Goal: Task Accomplishment & Management: Manage account settings

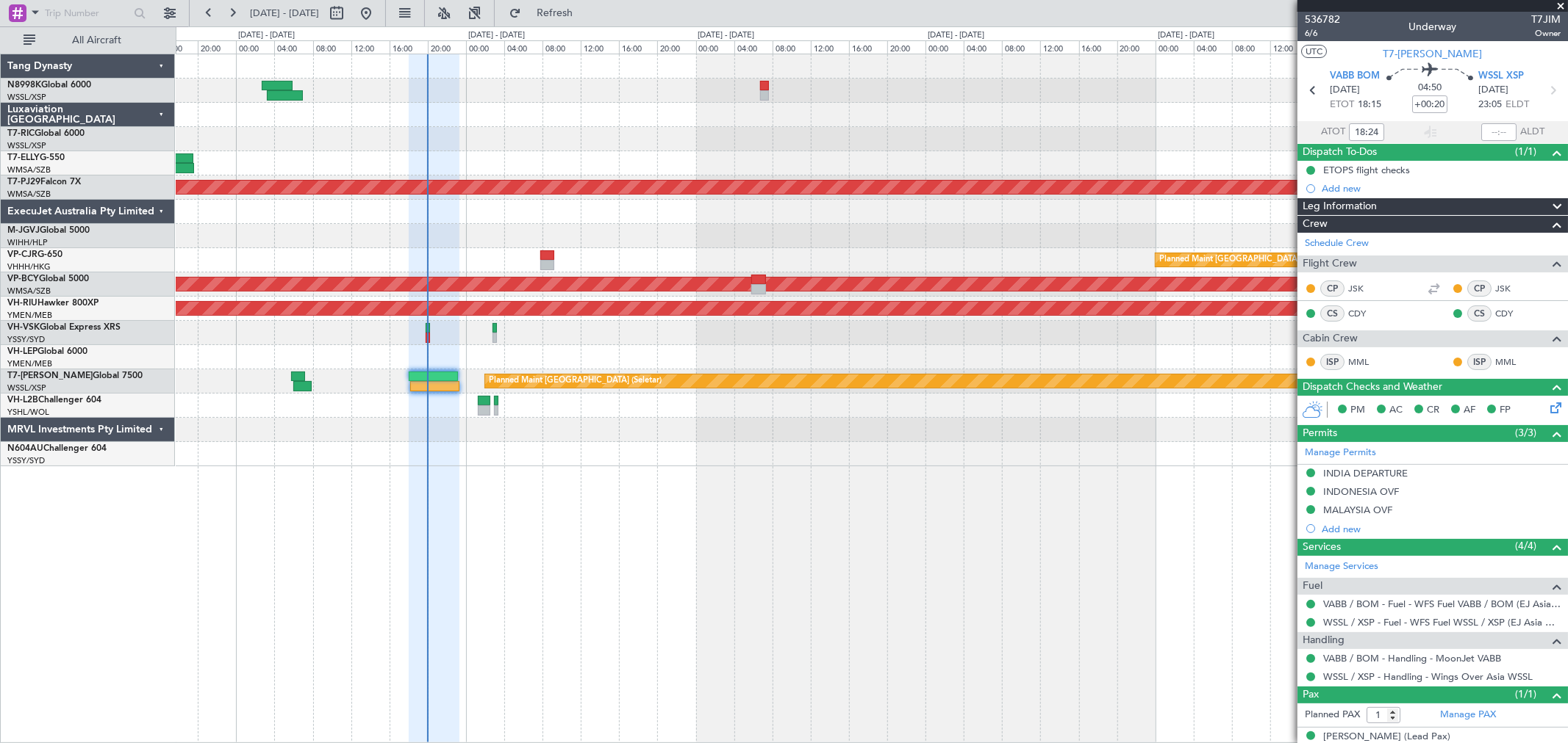
click at [700, 218] on div at bounding box center [871, 212] width 1391 height 24
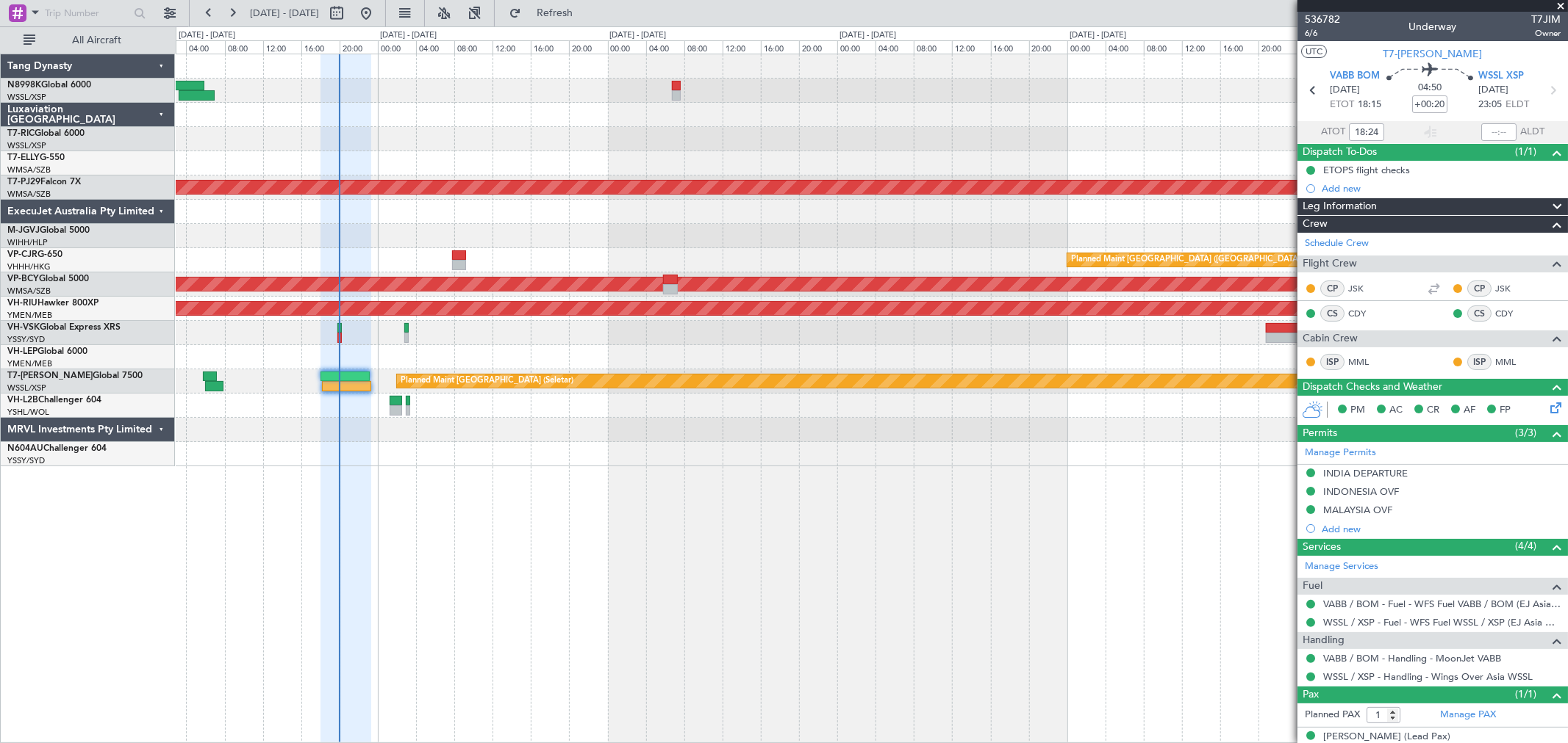
click at [577, 201] on div "Planned Maint [GEOGRAPHIC_DATA] (Sultan [PERSON_NAME] [PERSON_NAME] - Subang) P…" at bounding box center [871, 260] width 1391 height 412
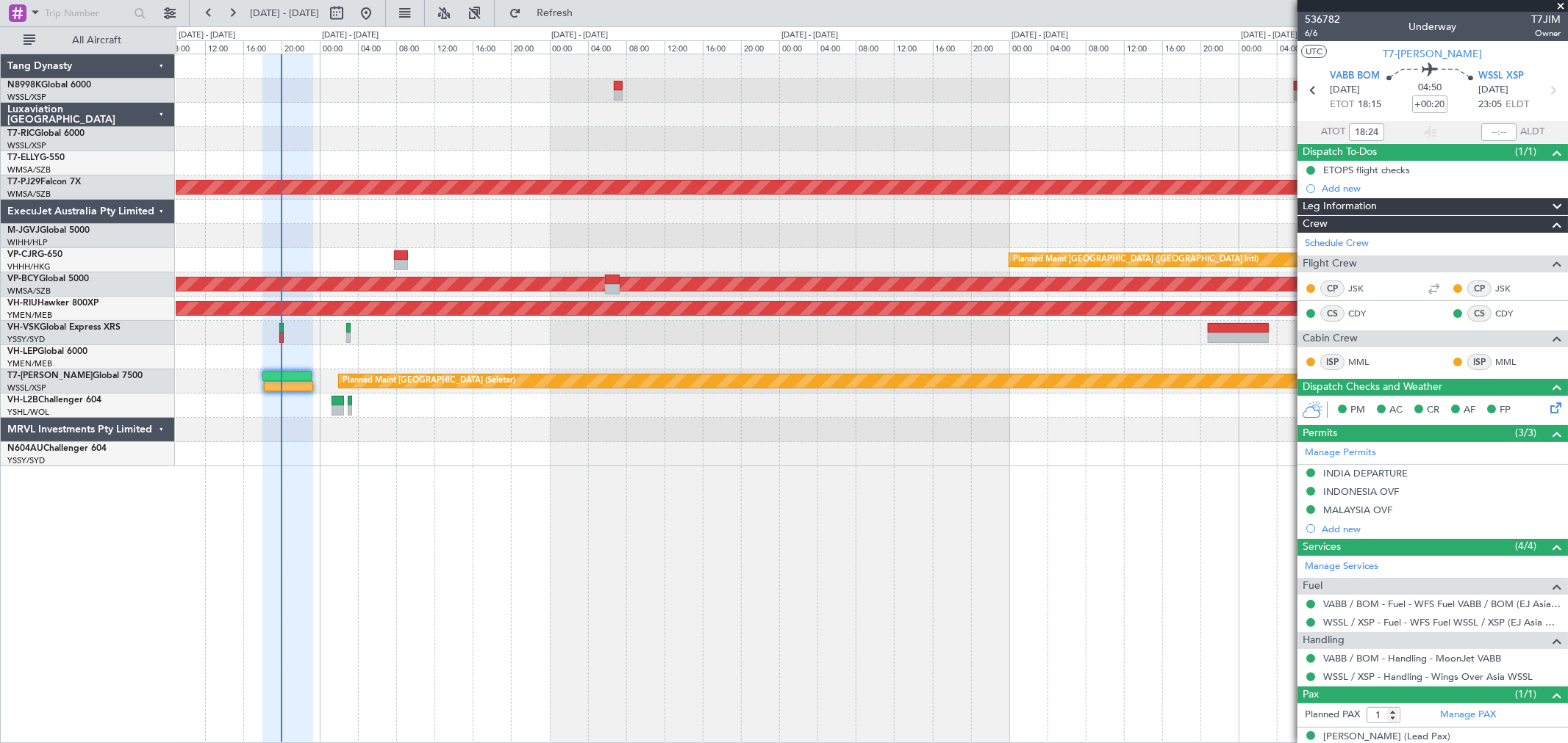
click at [672, 253] on div "Planned Maint [GEOGRAPHIC_DATA] (Sultan [PERSON_NAME] [PERSON_NAME] - Subang) P…" at bounding box center [871, 260] width 1391 height 412
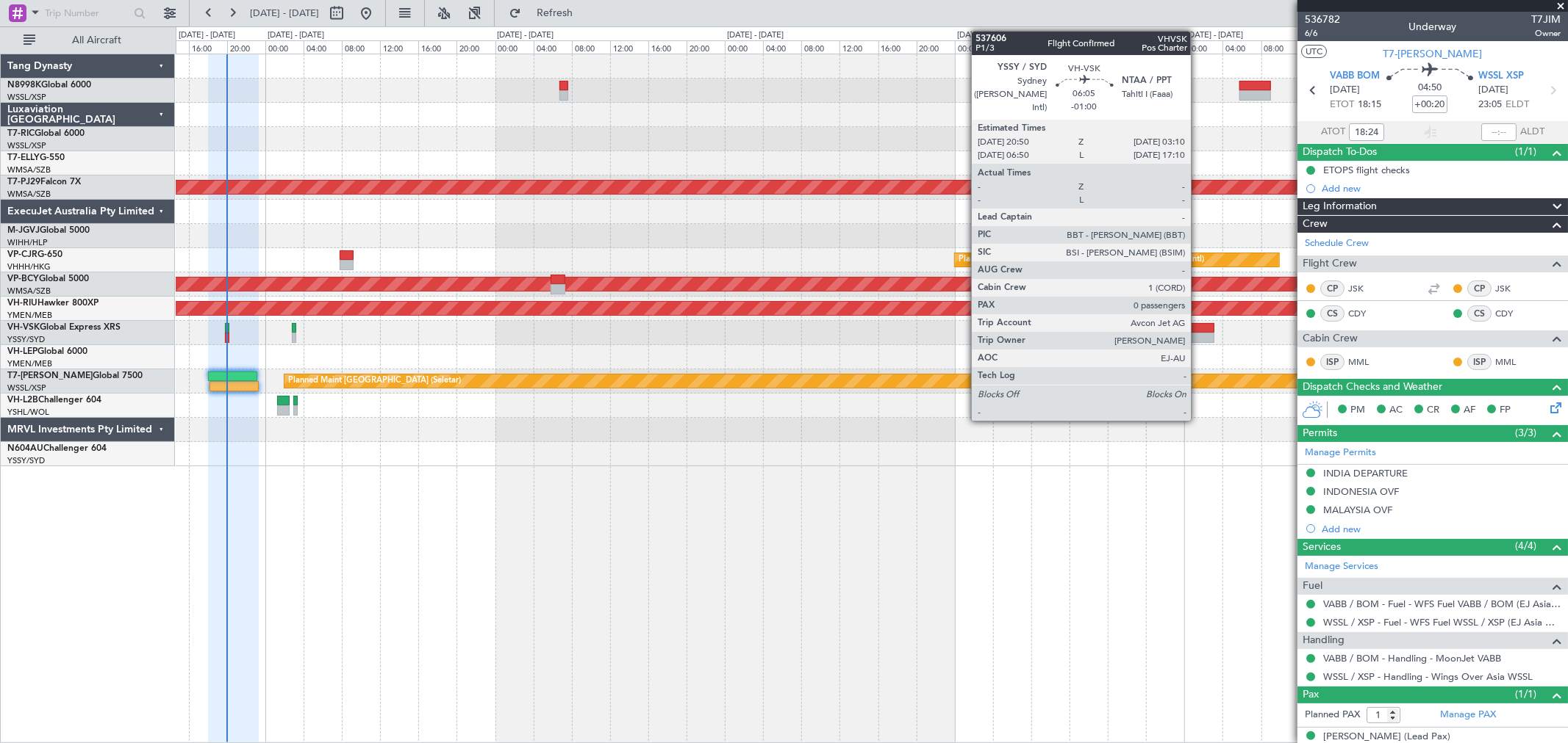
click at [1198, 328] on div at bounding box center [1184, 328] width 61 height 10
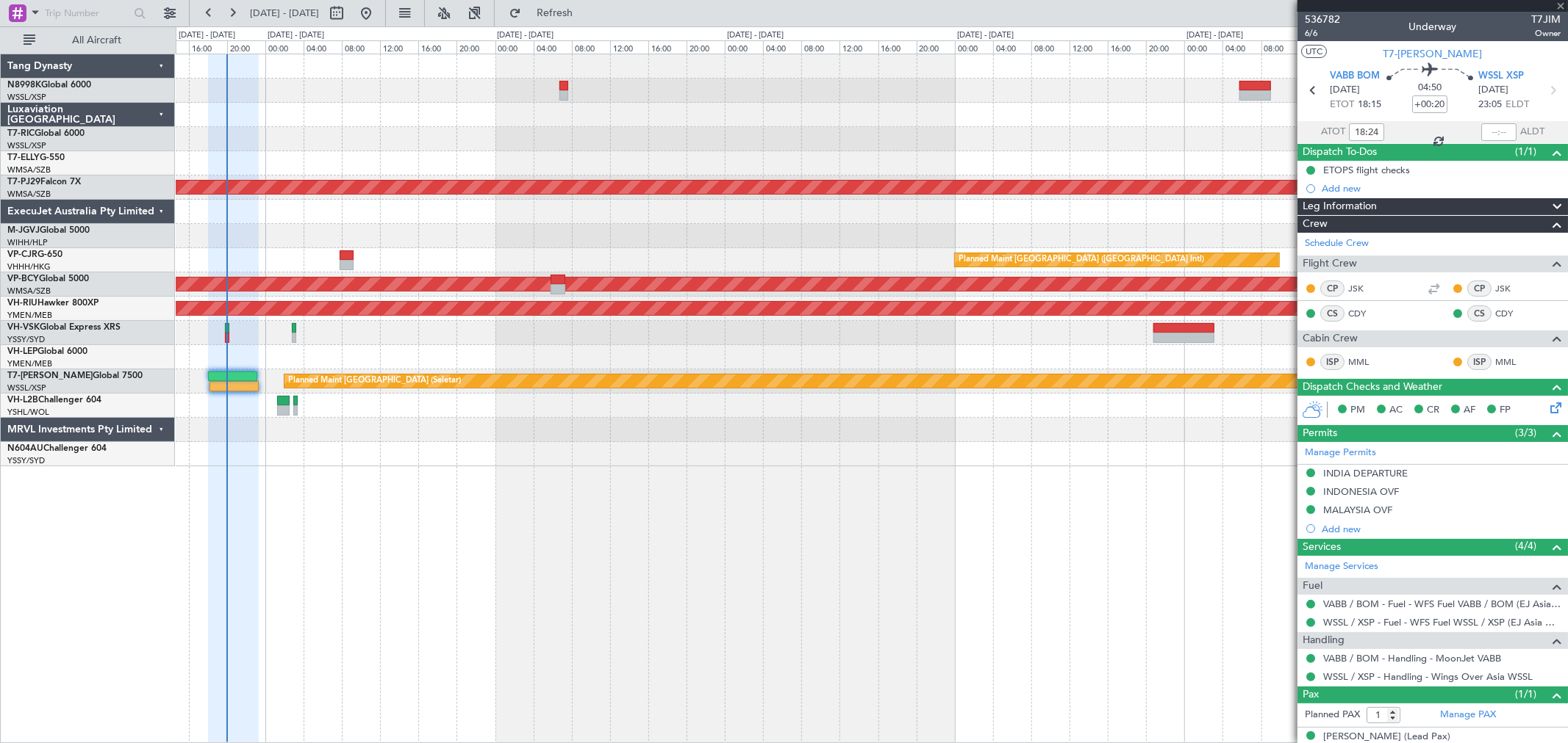
type input "-01:00"
type input "0"
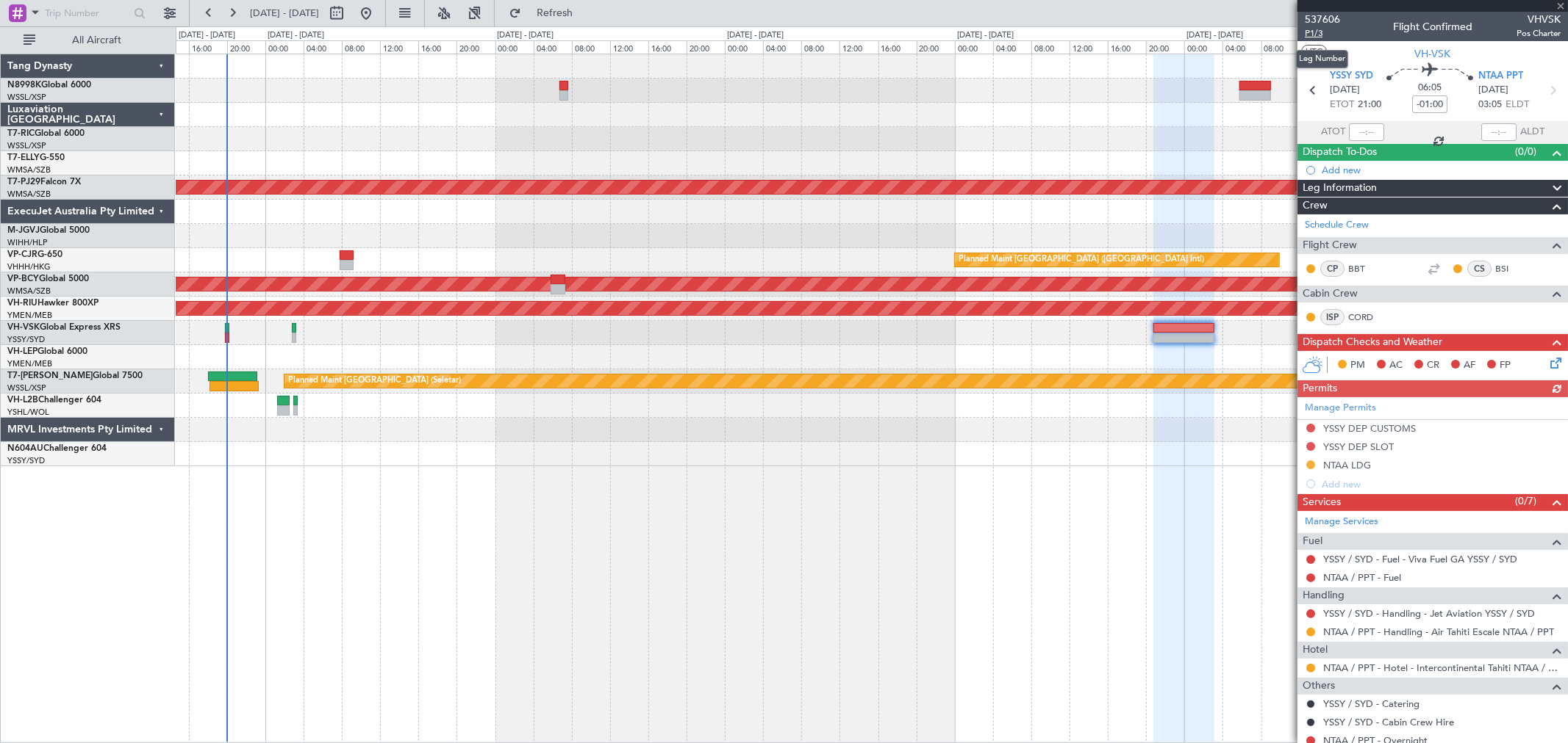
click at [1319, 39] on body "[DATE] - [DATE] Refresh Quick Links All Aircraft Planned Maint [GEOGRAPHIC_DATA…" at bounding box center [784, 372] width 1568 height 743
click at [1315, 32] on span "P1/3" at bounding box center [1322, 33] width 35 height 13
click at [1364, 633] on link "NTAA / PPT - Handling - Air Tahiti Escale NTAA / PPT" at bounding box center [1438, 632] width 231 height 13
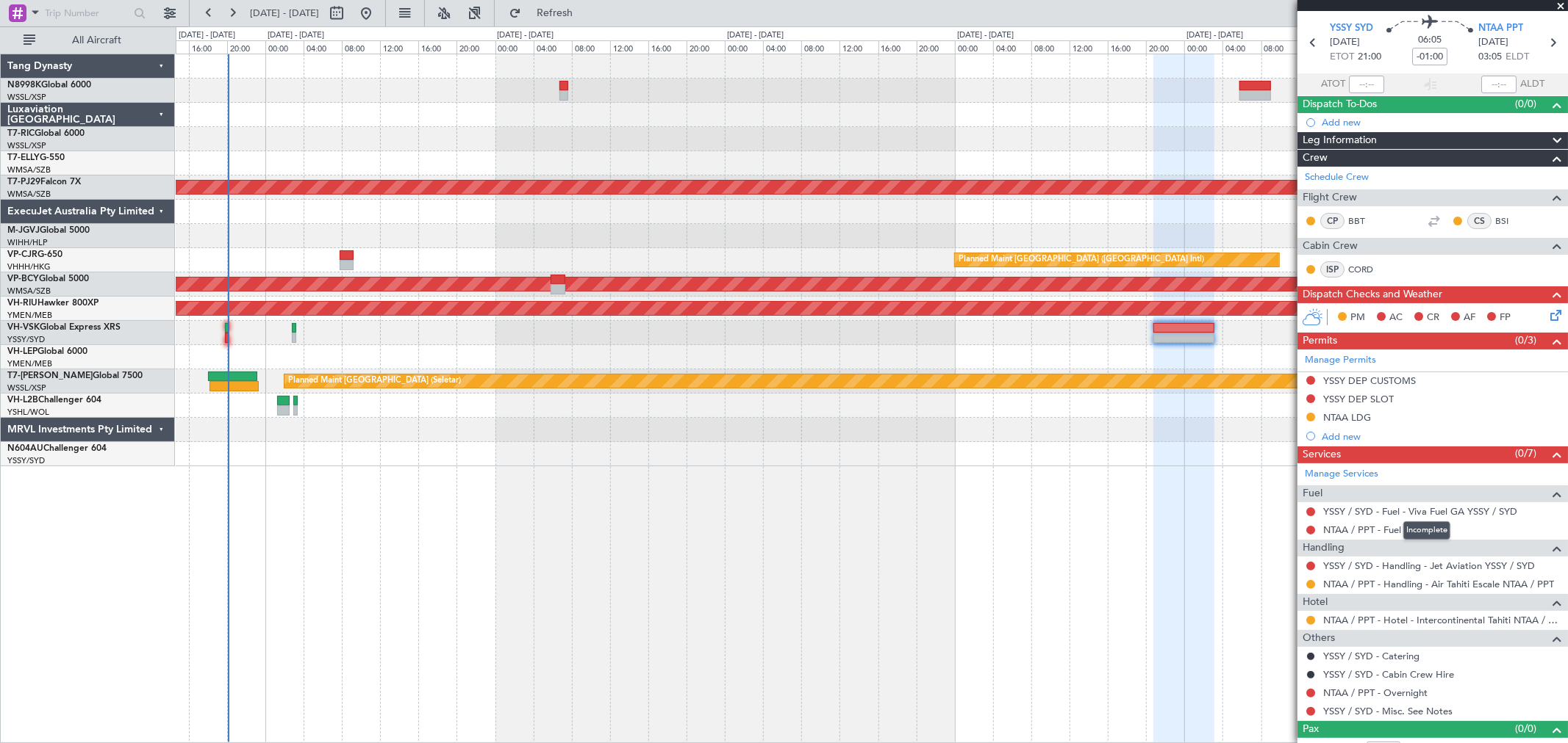
scroll to position [67, 0]
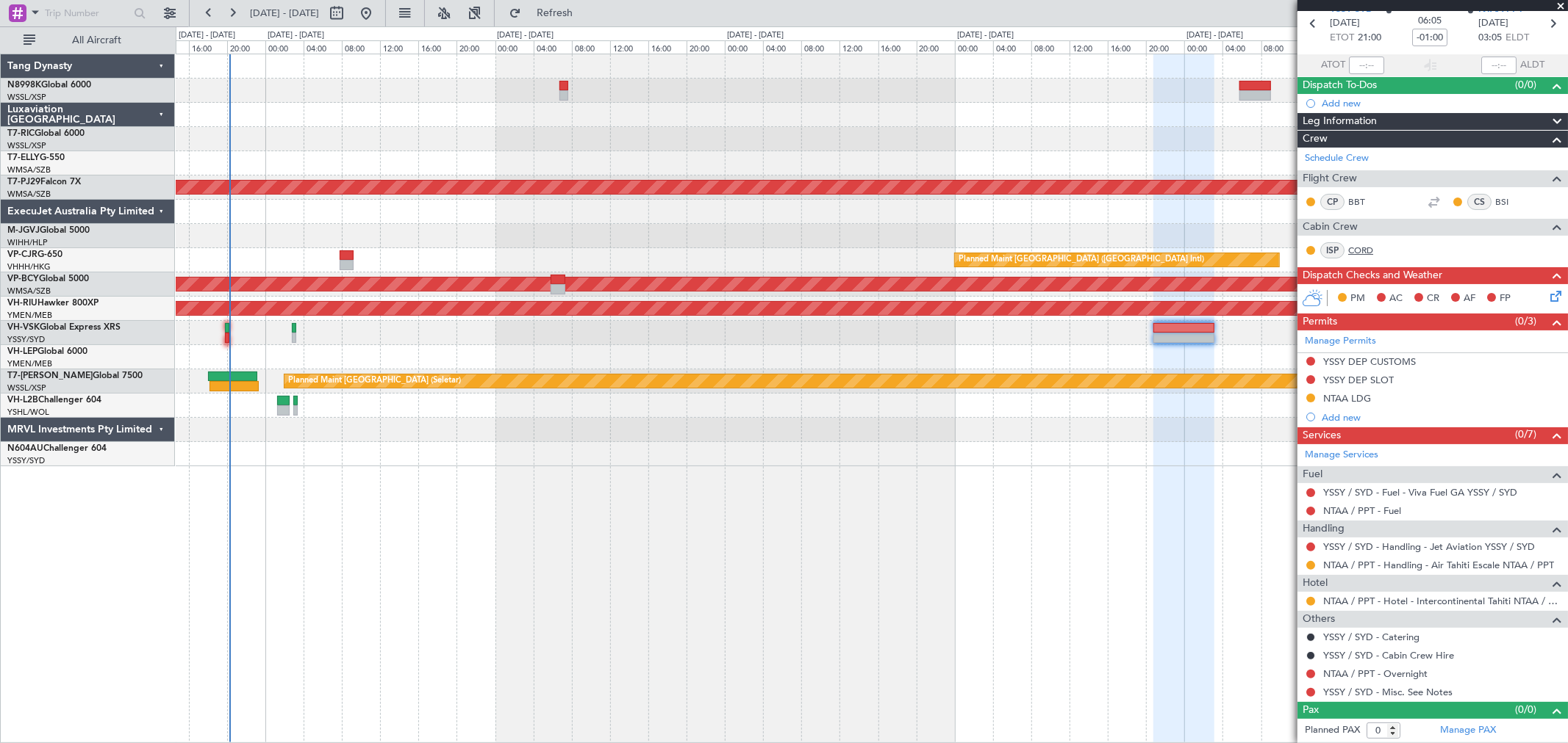
click at [1360, 245] on link "CORD" at bounding box center [1364, 251] width 33 height 14
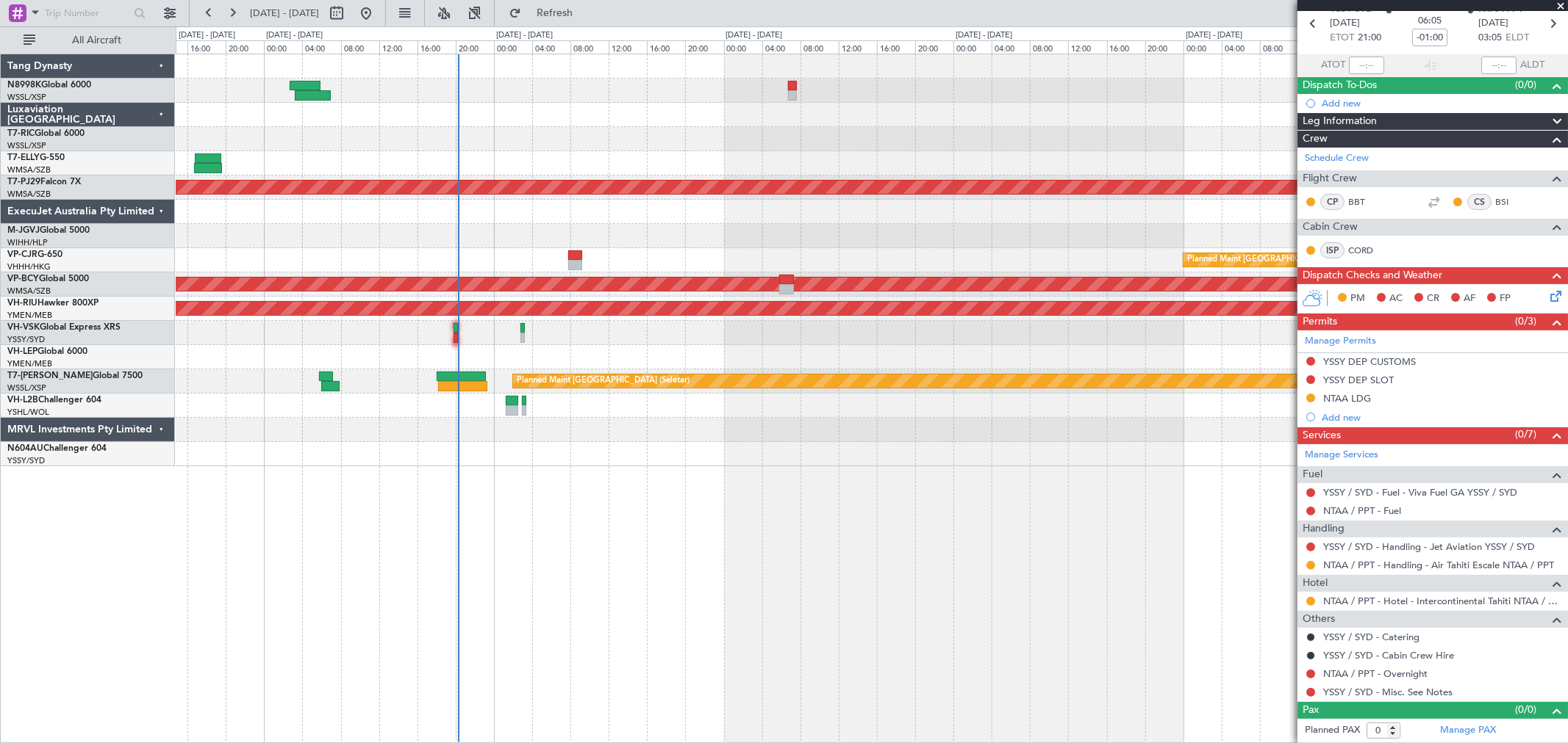
click at [628, 343] on div "Planned Maint Sydney ([PERSON_NAME] Intl)" at bounding box center [871, 333] width 1391 height 24
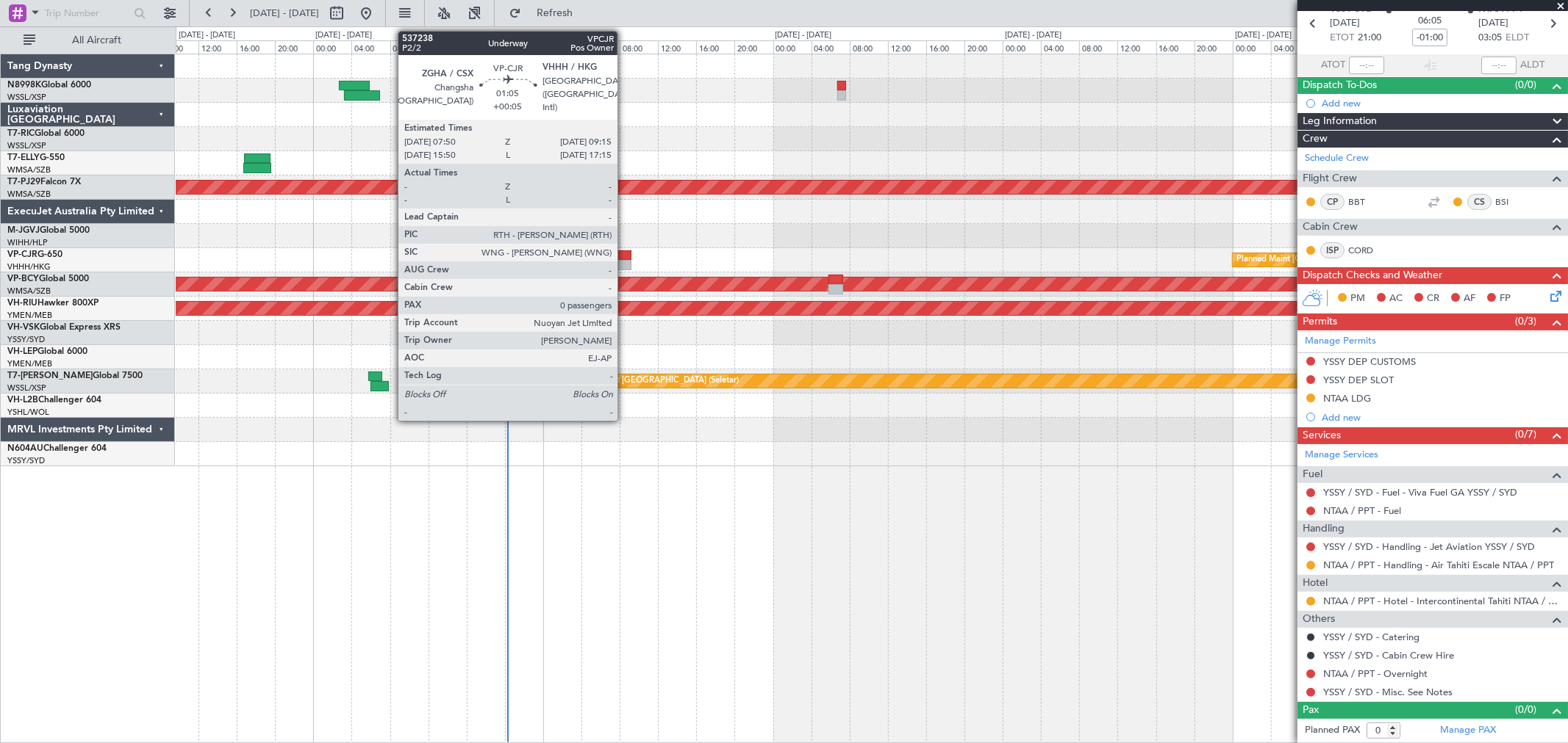
click at [625, 256] on div at bounding box center [624, 256] width 14 height 10
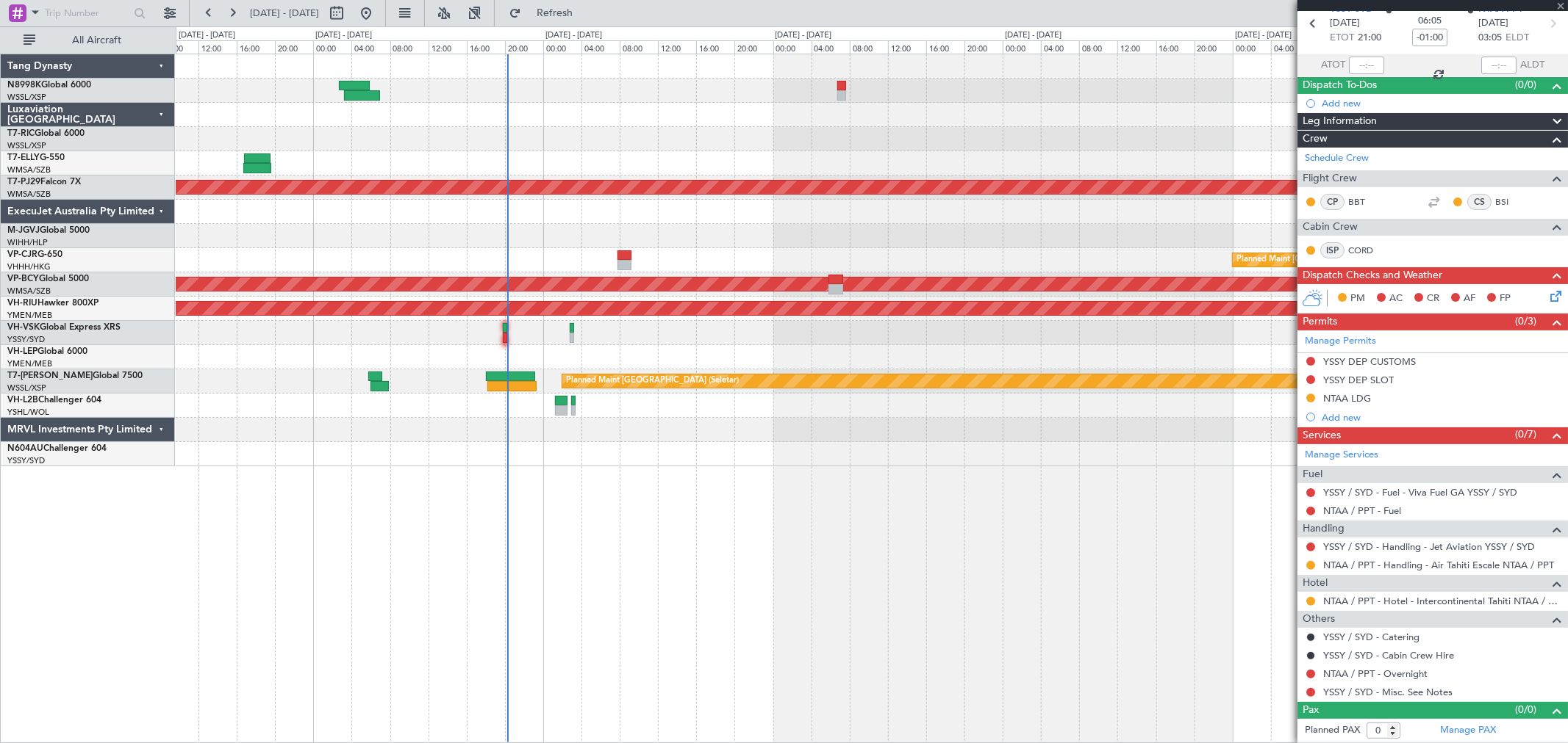
click at [849, 83] on div at bounding box center [871, 90] width 1391 height 24
click at [847, 84] on div at bounding box center [871, 90] width 1391 height 24
type input "+00:05"
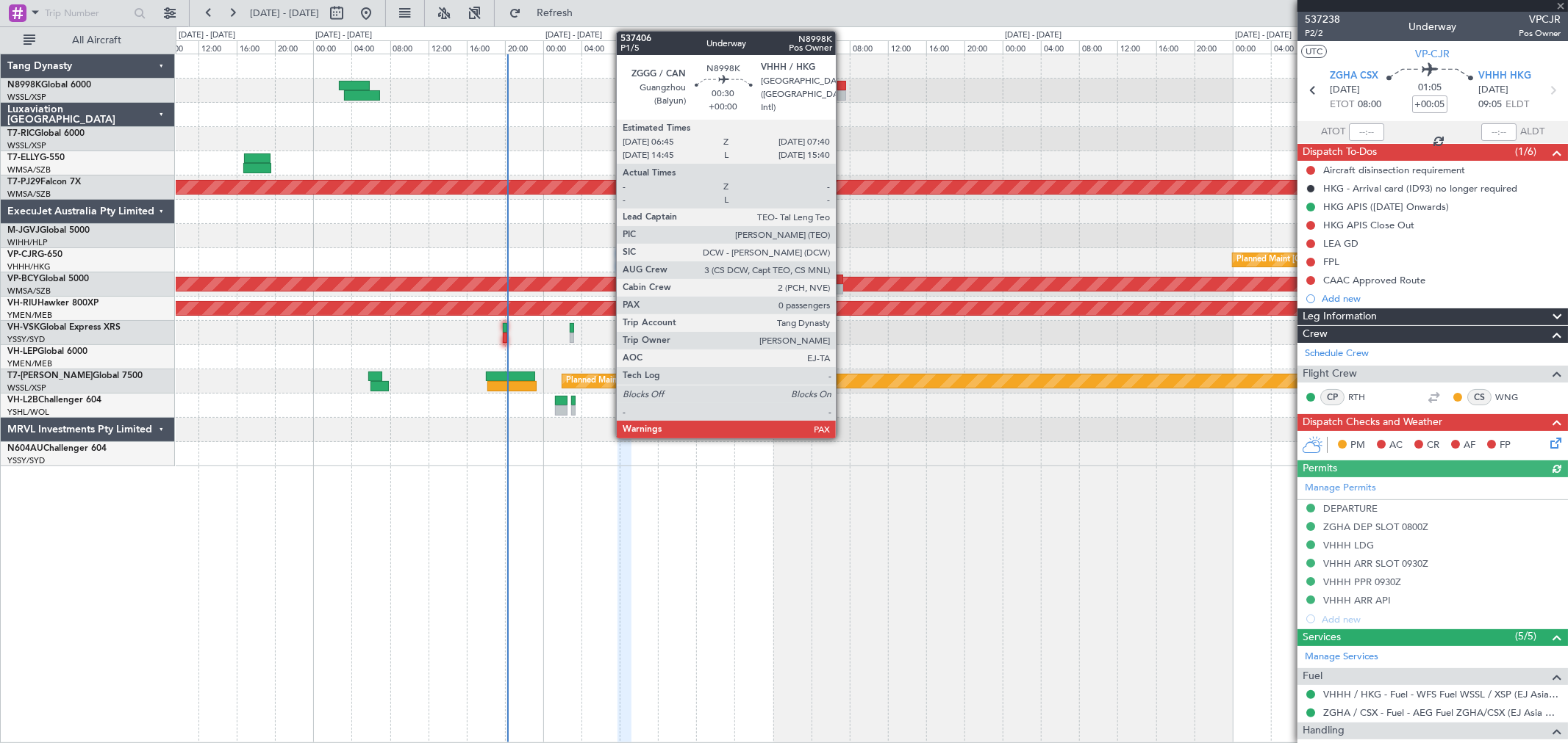
click at [843, 88] on div at bounding box center [841, 86] width 8 height 10
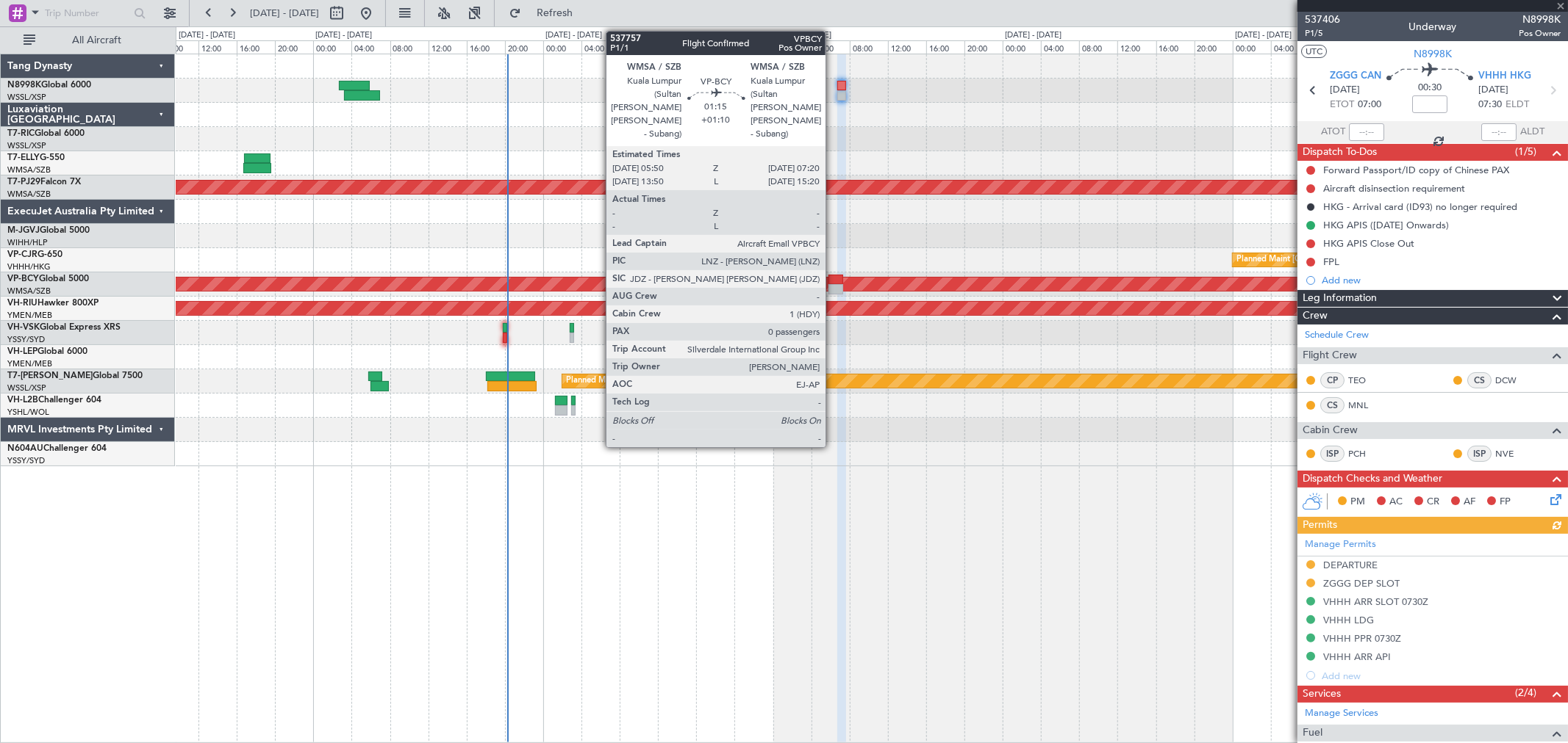
click at [833, 279] on div at bounding box center [836, 279] width 14 height 10
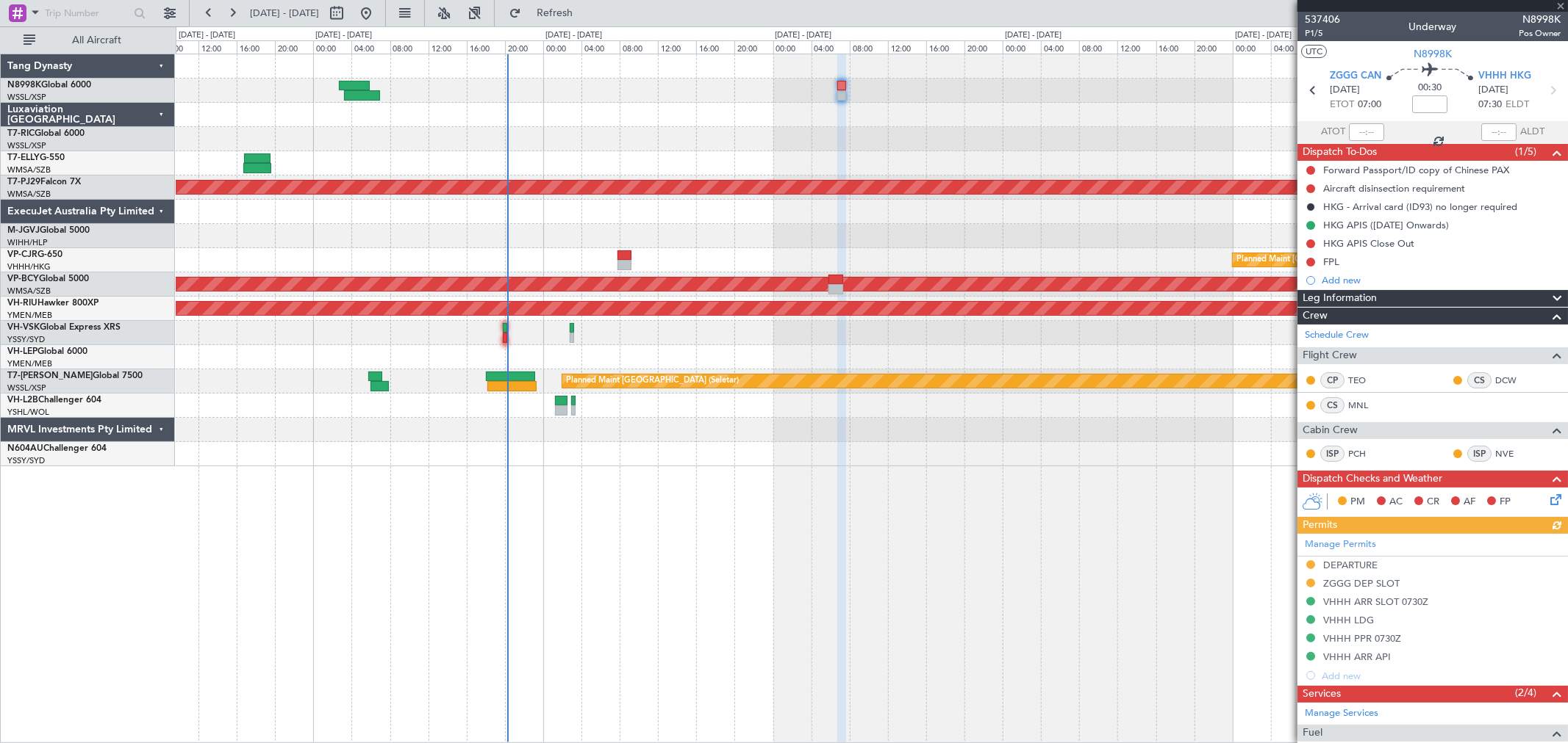
type input "+01:10"
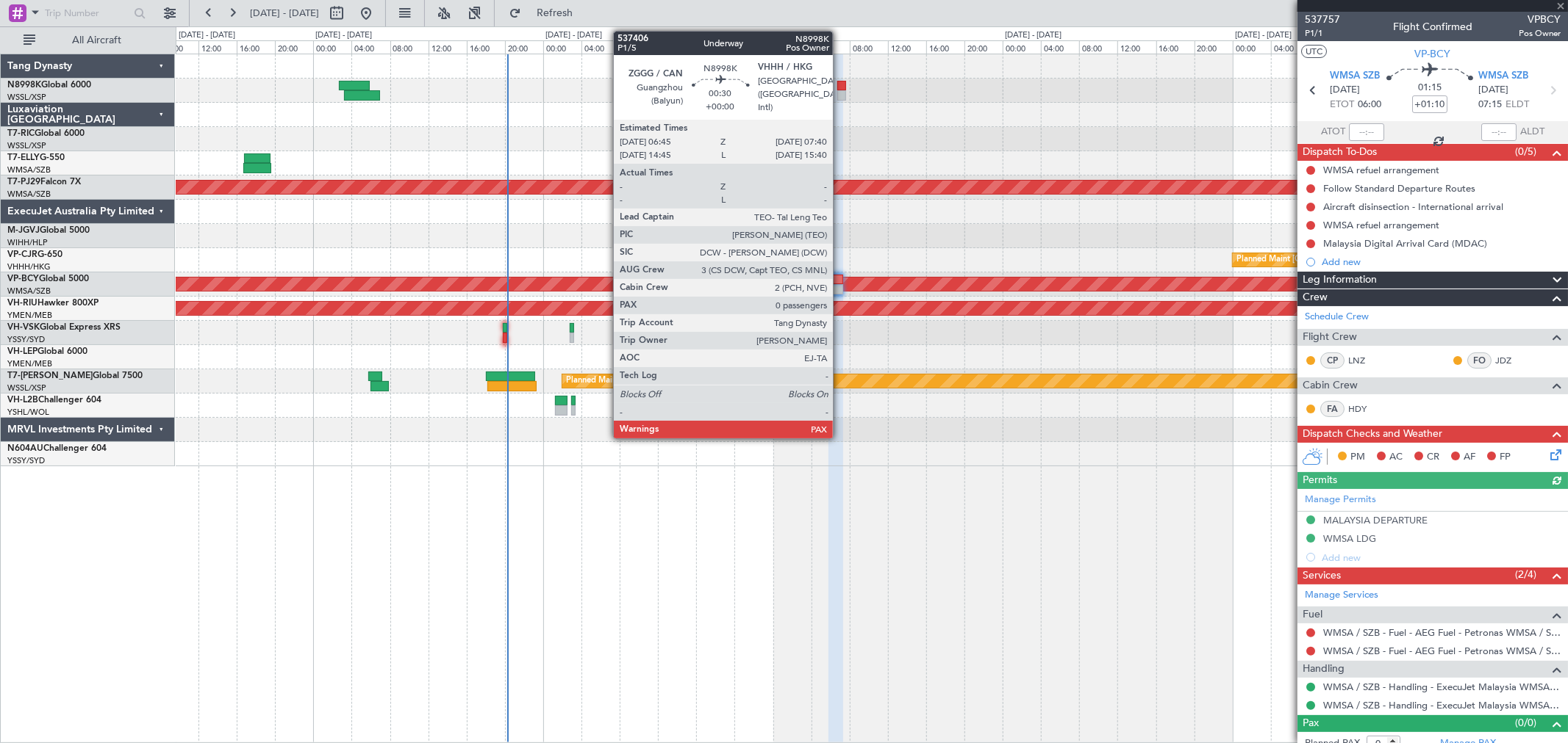
click at [840, 90] on div at bounding box center [841, 95] width 8 height 10
